Goal: Find specific page/section: Find specific page/section

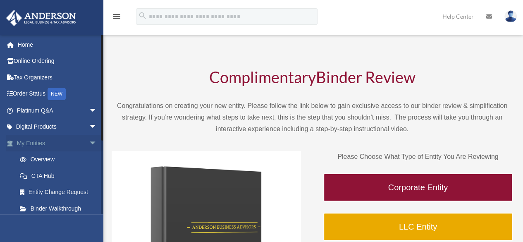
click at [89, 142] on span "arrow_drop_down" at bounding box center [97, 143] width 17 height 17
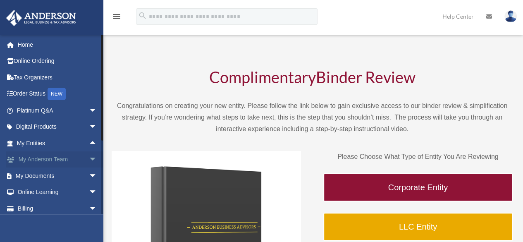
click at [89, 156] on span "arrow_drop_down" at bounding box center [97, 159] width 17 height 17
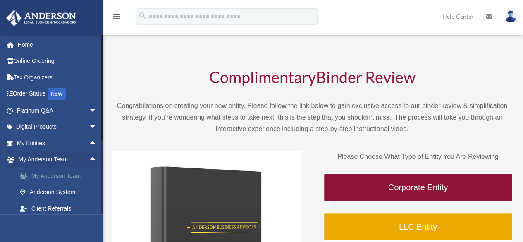
click at [64, 174] on link "My Anderson Team" at bounding box center [61, 176] width 98 height 17
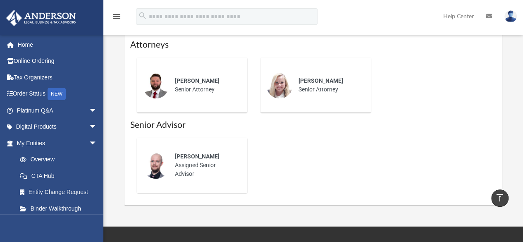
scroll to position [446, 0]
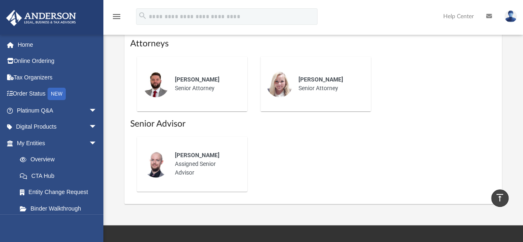
click at [159, 163] on img at bounding box center [156, 164] width 26 height 26
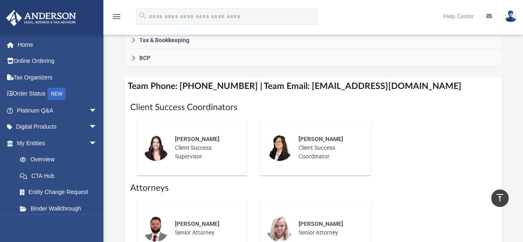
scroll to position [300, 0]
